Goal: Task Accomplishment & Management: Manage account settings

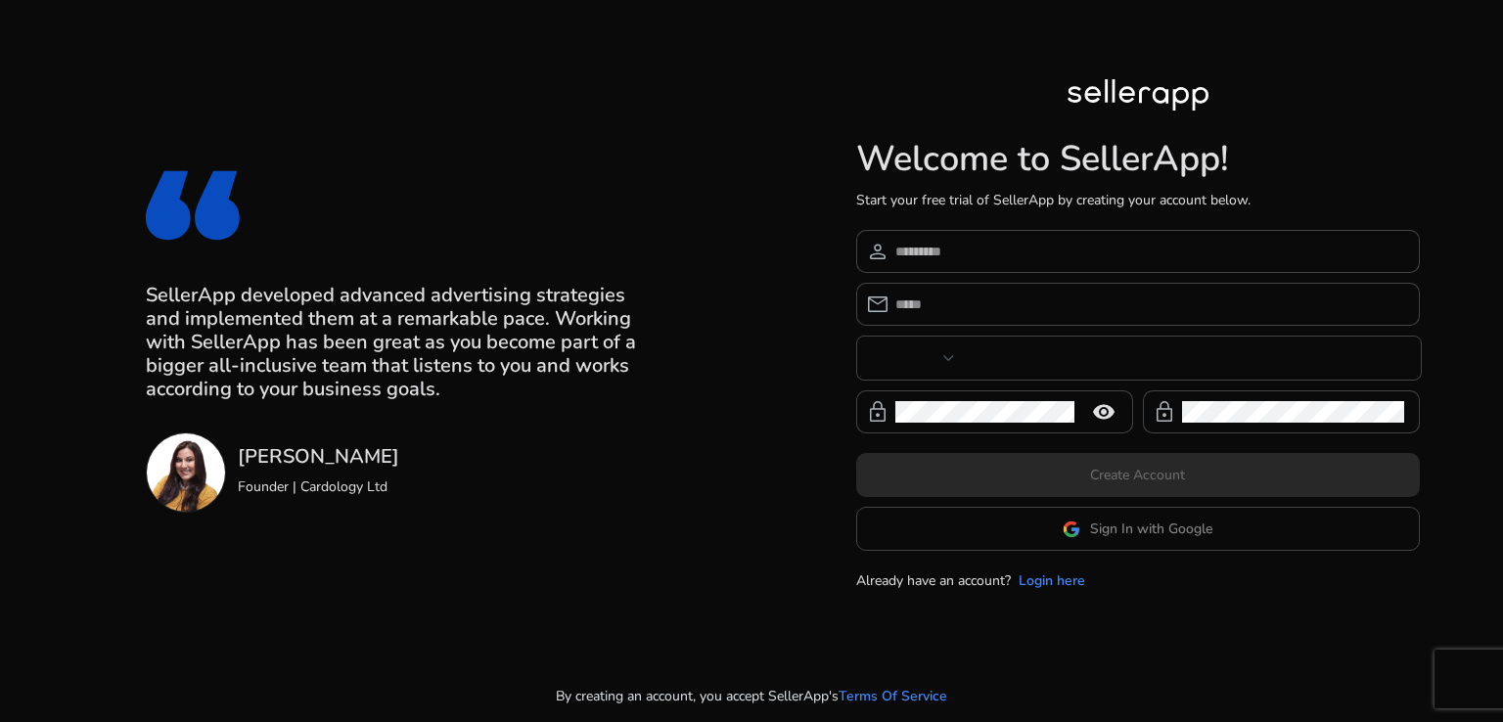
type input "***"
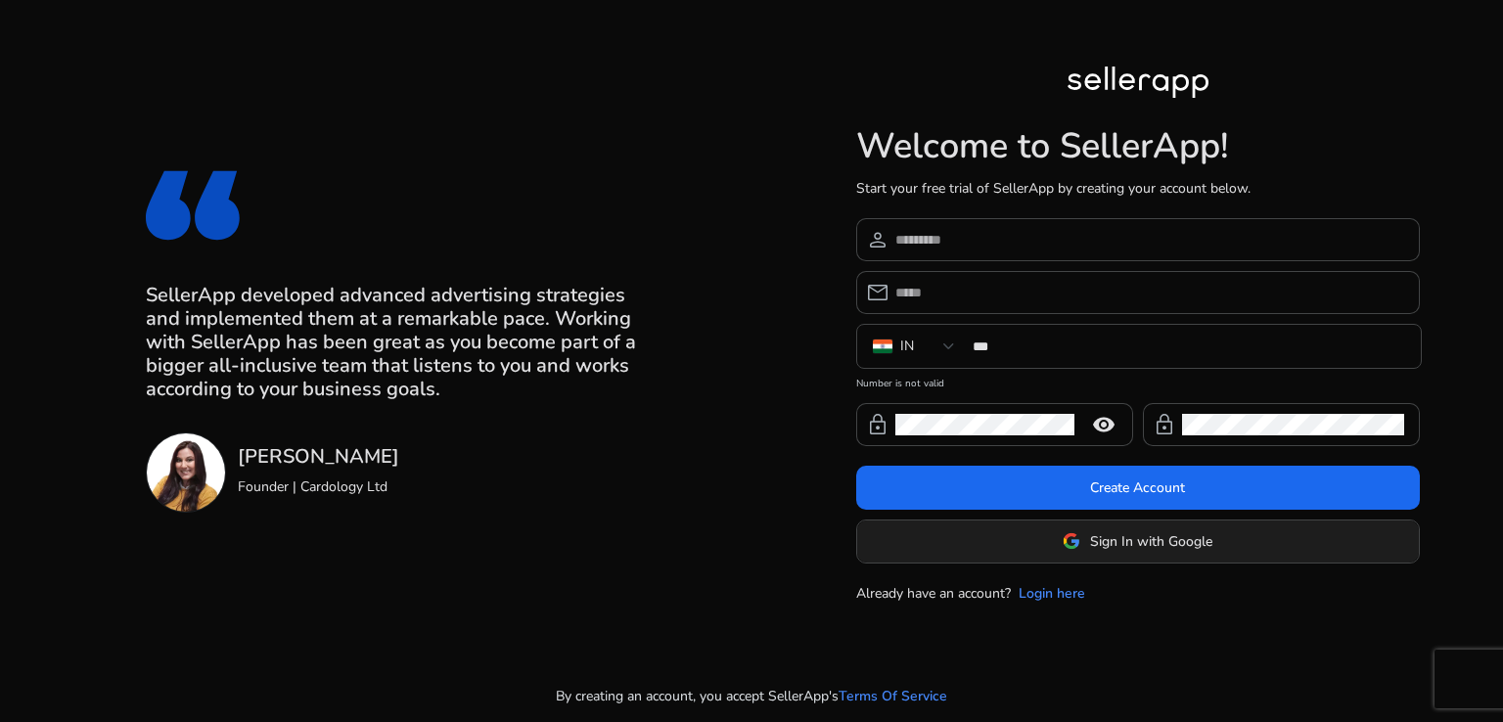
click at [1033, 533] on span at bounding box center [1138, 541] width 562 height 47
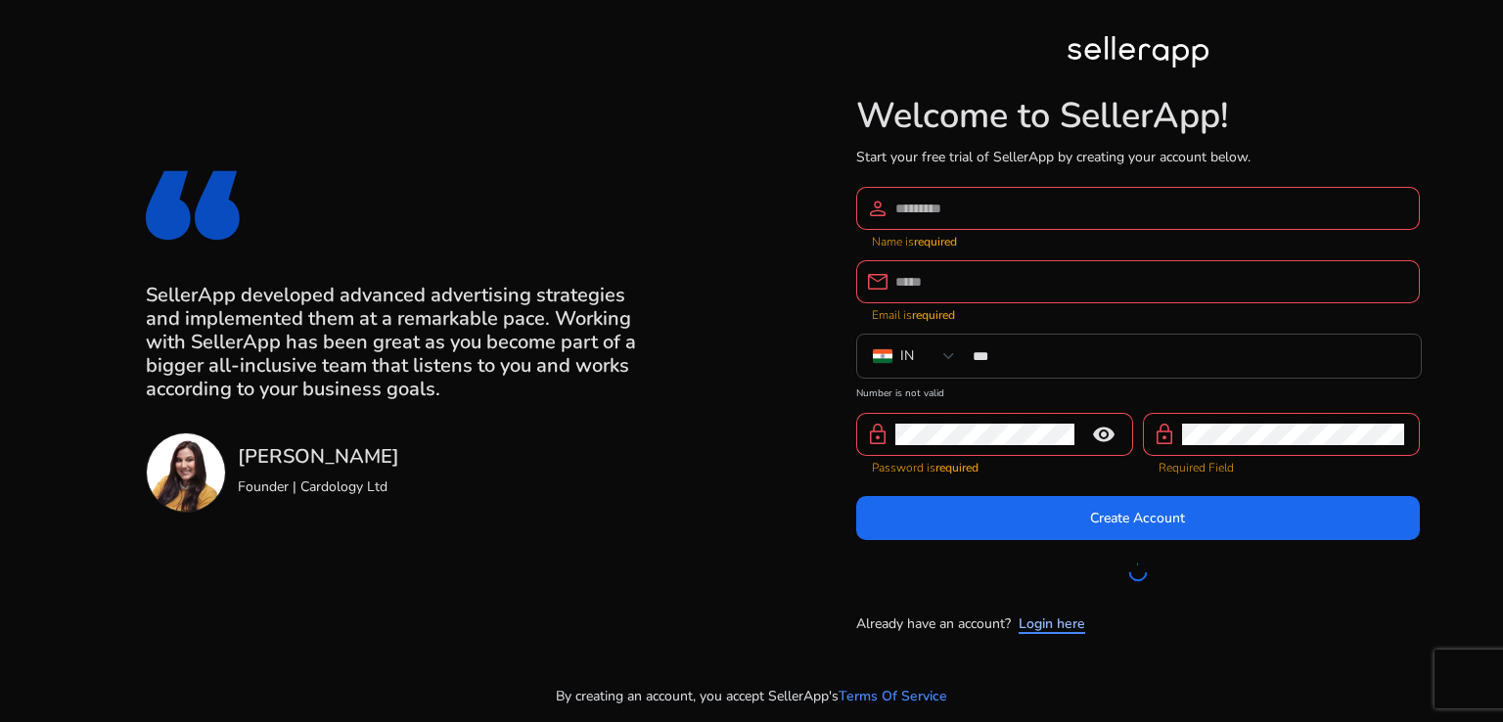
click at [1041, 618] on link "Login here" at bounding box center [1052, 624] width 67 height 21
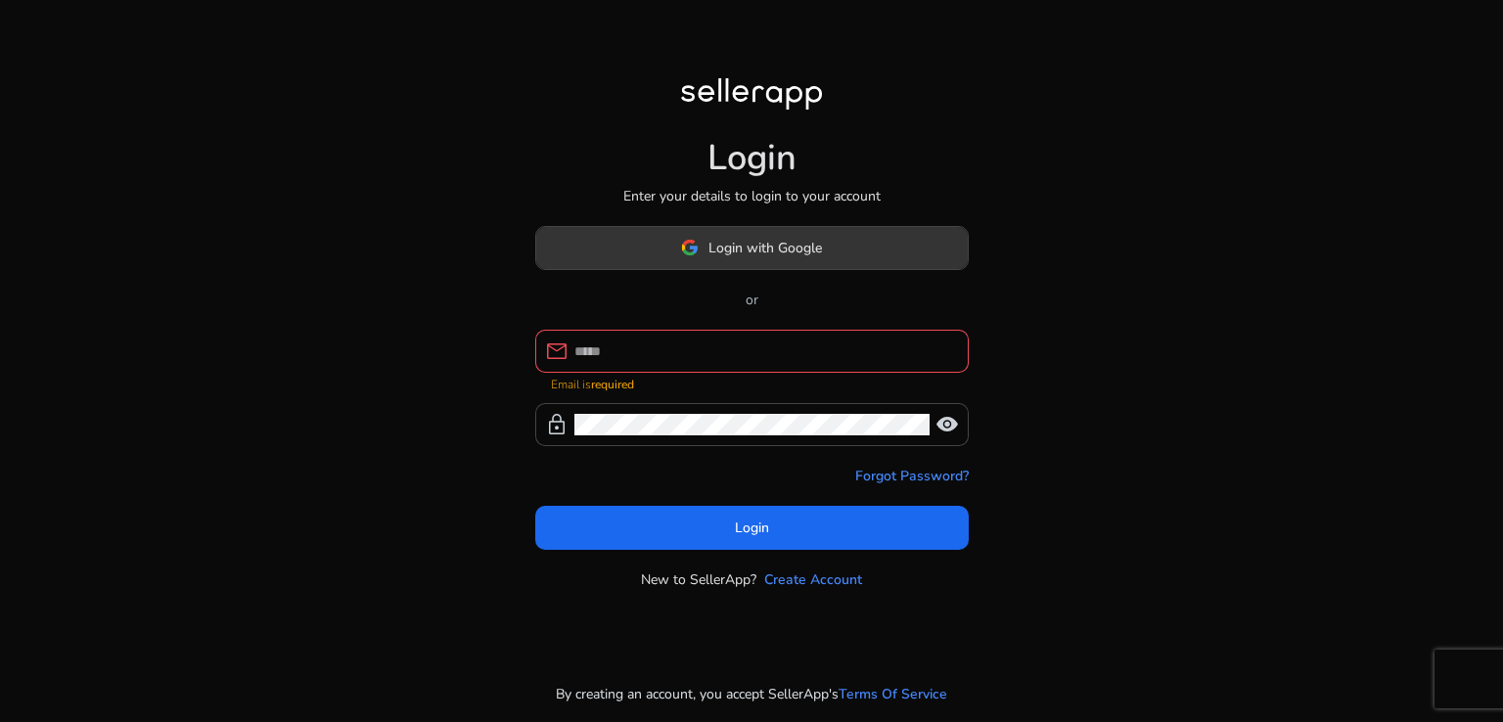
click at [752, 258] on span "Login with Google" at bounding box center [766, 248] width 114 height 21
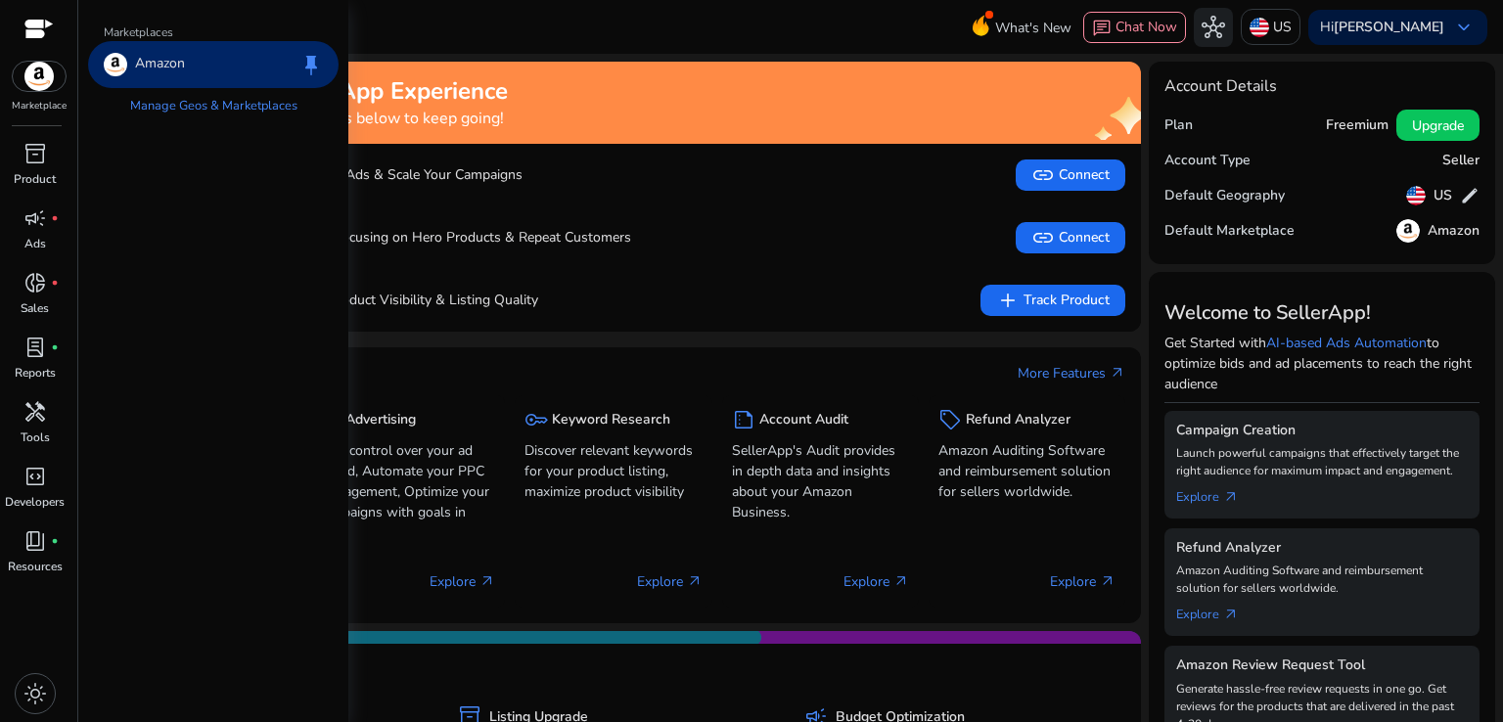
click at [39, 75] on img at bounding box center [39, 76] width 53 height 29
click at [315, 63] on span "keep" at bounding box center [310, 64] width 23 height 23
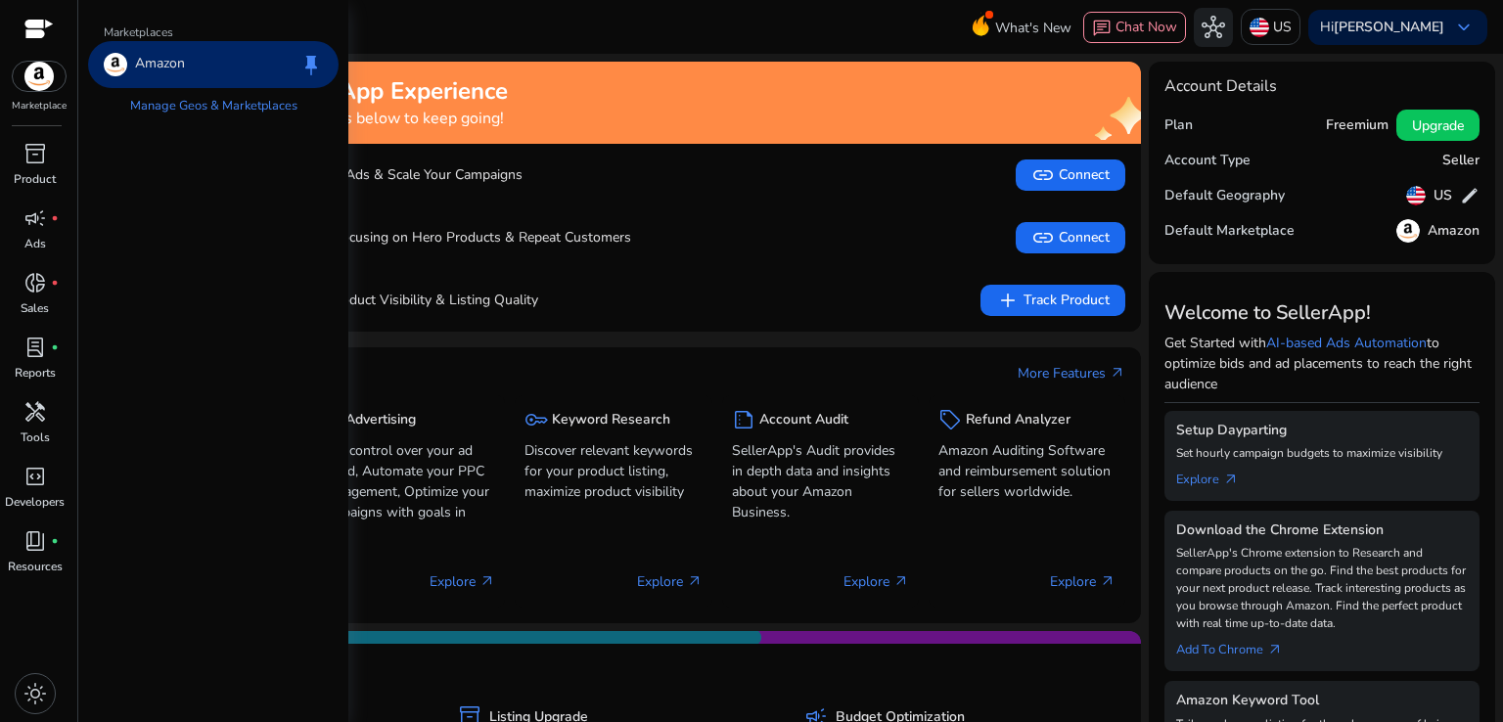
click at [45, 72] on img at bounding box center [39, 76] width 53 height 29
